Goal: Task Accomplishment & Management: Use online tool/utility

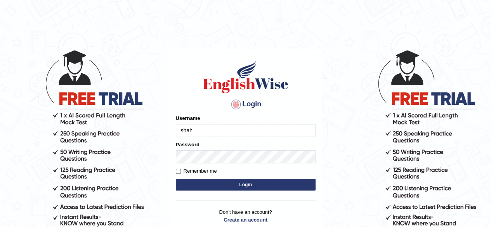
type input "shahil123"
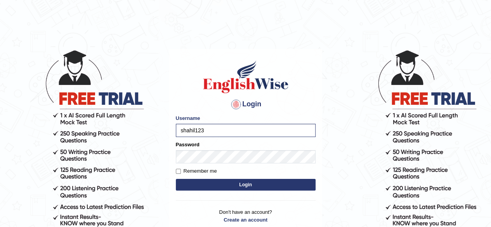
click at [215, 183] on button "Login" at bounding box center [246, 185] width 140 height 12
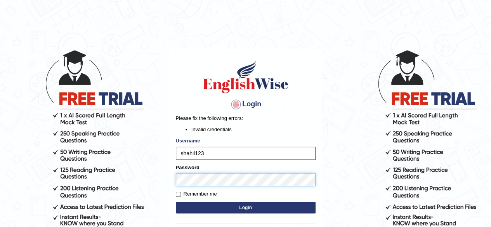
click at [176, 202] on button "Login" at bounding box center [246, 208] width 140 height 12
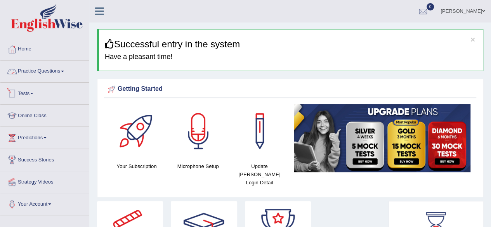
click at [35, 94] on link "Tests" at bounding box center [44, 92] width 88 height 19
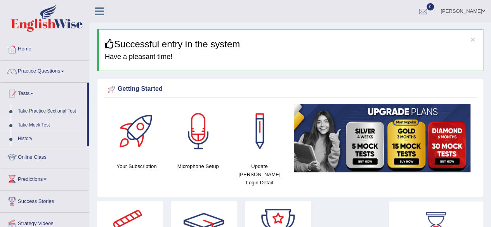
click at [35, 125] on link "Take Mock Test" at bounding box center [50, 125] width 73 height 14
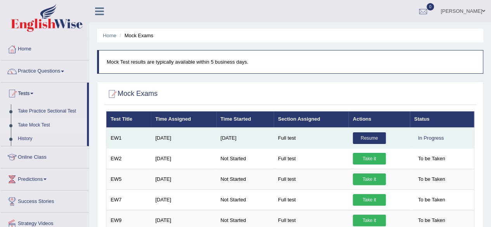
click at [375, 139] on link "Resume" at bounding box center [369, 138] width 33 height 12
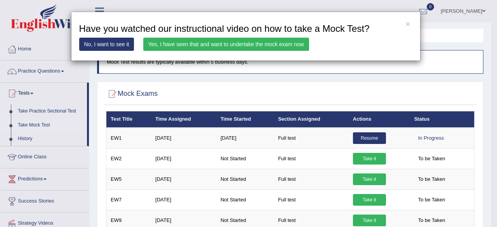
click at [228, 46] on link "Yes, I have seen that and want to undertake the mock exam now" at bounding box center [226, 44] width 166 height 13
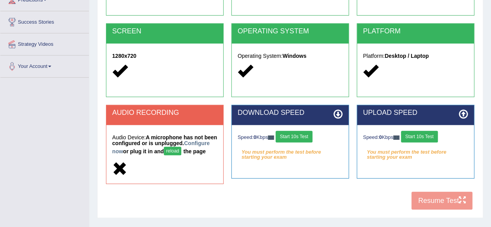
scroll to position [141, 0]
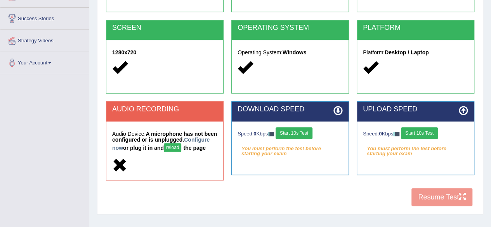
click at [307, 129] on button "Start 10s Test" at bounding box center [294, 133] width 37 height 12
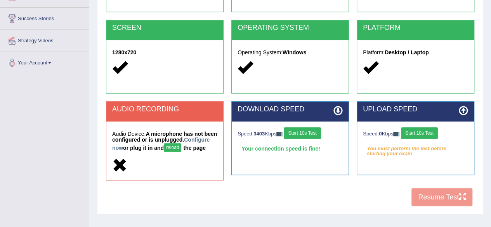
click at [300, 132] on button "Start 10s Test" at bounding box center [302, 133] width 37 height 12
click at [418, 126] on div "Speed: 0 Kbps Start 10s Test You must perform the test before starting your exam" at bounding box center [415, 140] width 117 height 39
click at [418, 128] on button "Start 10s Test" at bounding box center [419, 133] width 37 height 12
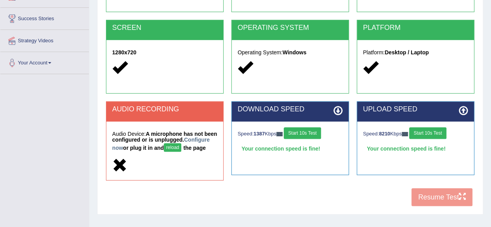
click at [441, 205] on div "COOKIES Cookies Enabled JAVASCRIPT Javascript Enabled BROWSER Browser: Chrome S…" at bounding box center [290, 74] width 372 height 272
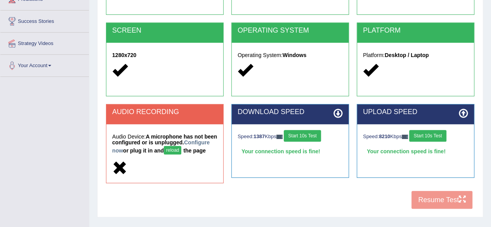
scroll to position [139, 0]
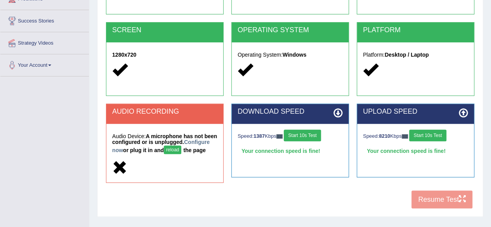
click at [181, 149] on button "reload" at bounding box center [172, 150] width 17 height 9
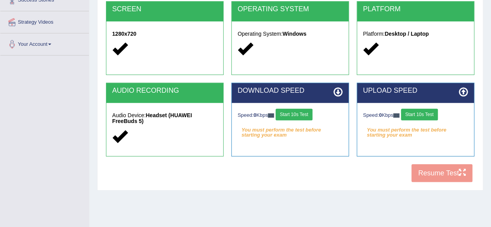
scroll to position [139, 0]
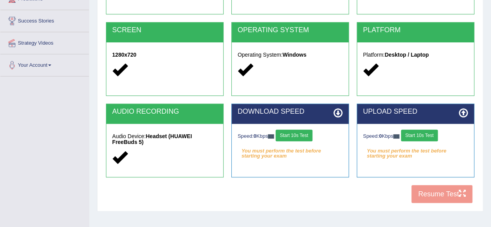
click at [440, 200] on div "COOKIES Cookies Enabled JAVASCRIPT Javascript Enabled BROWSER Browser: Chrome S…" at bounding box center [290, 74] width 372 height 267
click at [432, 193] on div "COOKIES Cookies Enabled JAVASCRIPT Javascript Enabled BROWSER Browser: Chrome S…" at bounding box center [290, 74] width 372 height 267
click at [305, 134] on button "Start 10s Test" at bounding box center [294, 136] width 37 height 12
click at [415, 140] on button "Start 10s Test" at bounding box center [419, 136] width 37 height 12
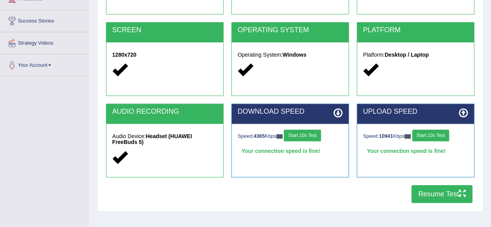
click at [426, 191] on button "Resume Test" at bounding box center [441, 194] width 61 height 18
click at [444, 195] on button "Resume Test" at bounding box center [441, 194] width 61 height 18
